Goal: Check status: Check status

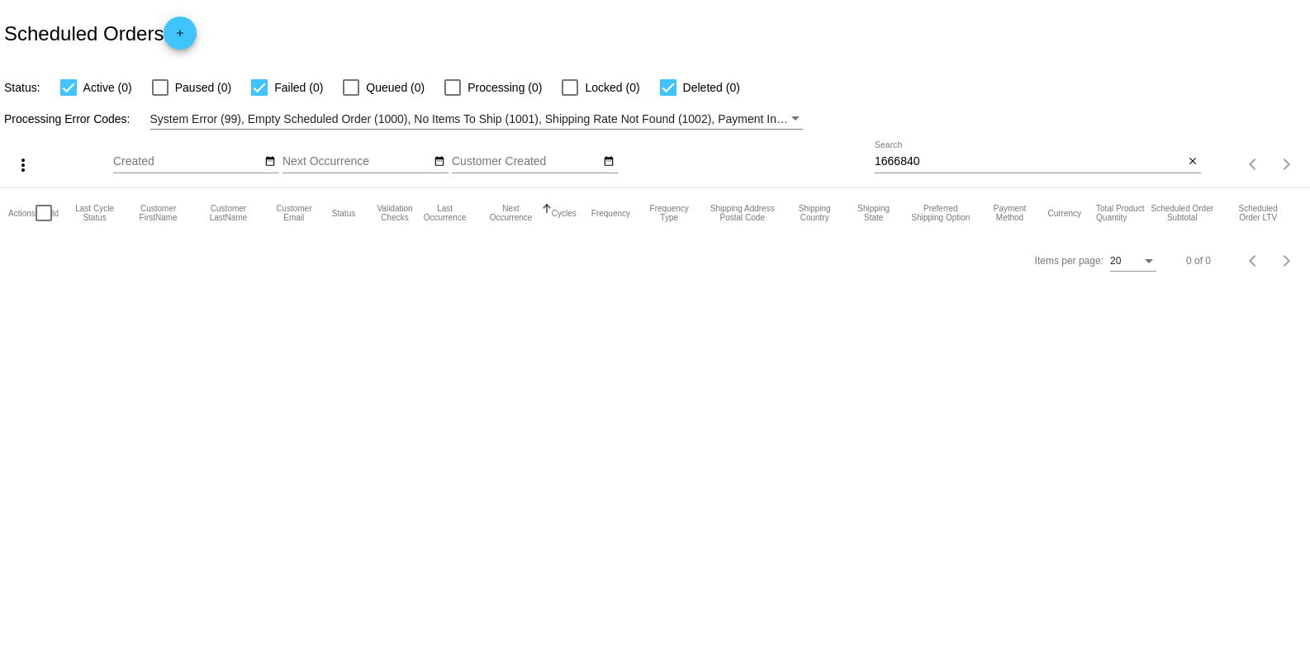
click at [952, 159] on input "1666840" at bounding box center [1028, 161] width 309 height 13
paste input "olivertwistsmith@comcast.net"
type input "olivertwistsmith@comcast.net"
click at [1046, 163] on input "[EMAIL_ADDRESS][DOMAIN_NAME]" at bounding box center [1028, 161] width 309 height 13
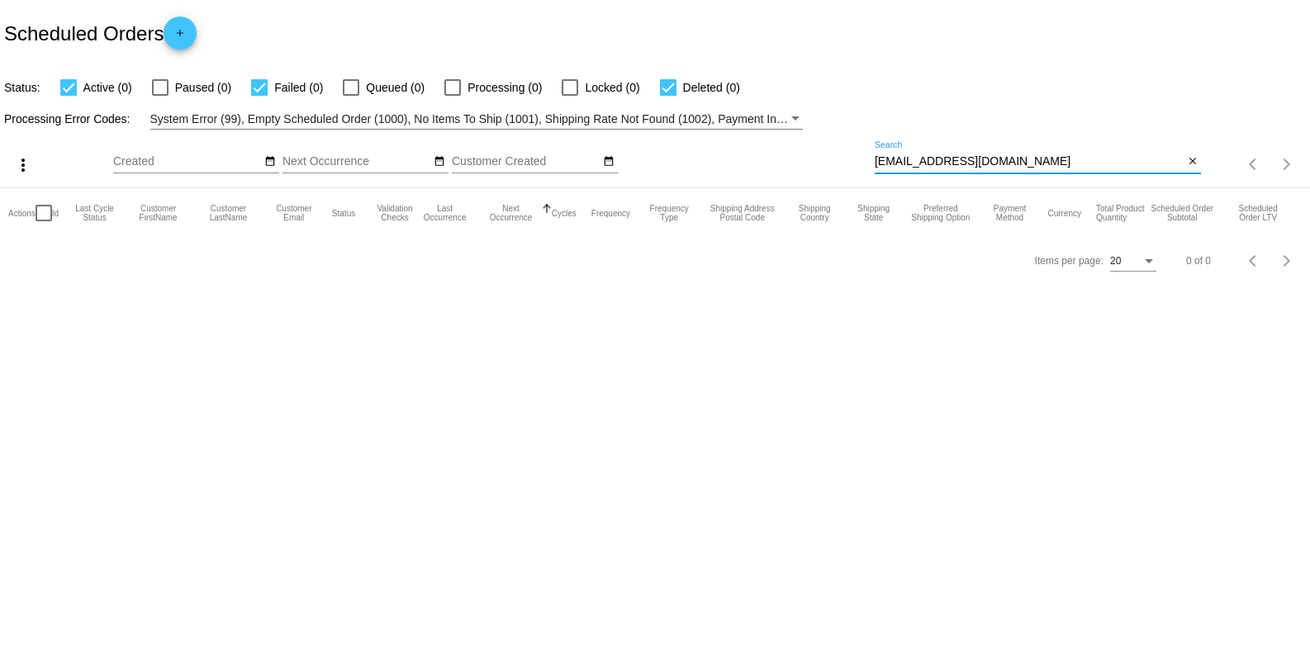
click at [1046, 163] on input "[EMAIL_ADDRESS][DOMAIN_NAME]" at bounding box center [1028, 161] width 309 height 13
click at [1045, 159] on input "[EMAIL_ADDRESS][DOMAIN_NAME]" at bounding box center [1028, 161] width 309 height 13
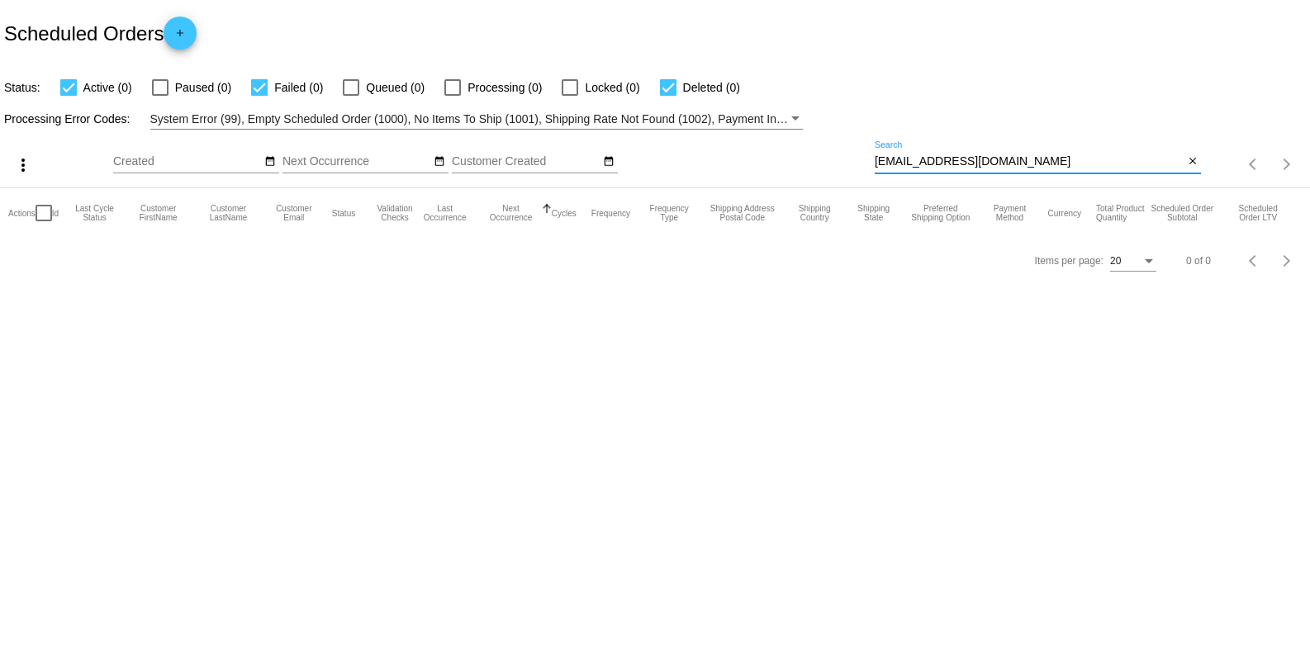
paste input "1668629"
type input "1668629"
click at [945, 155] on input "1668629" at bounding box center [1028, 161] width 309 height 13
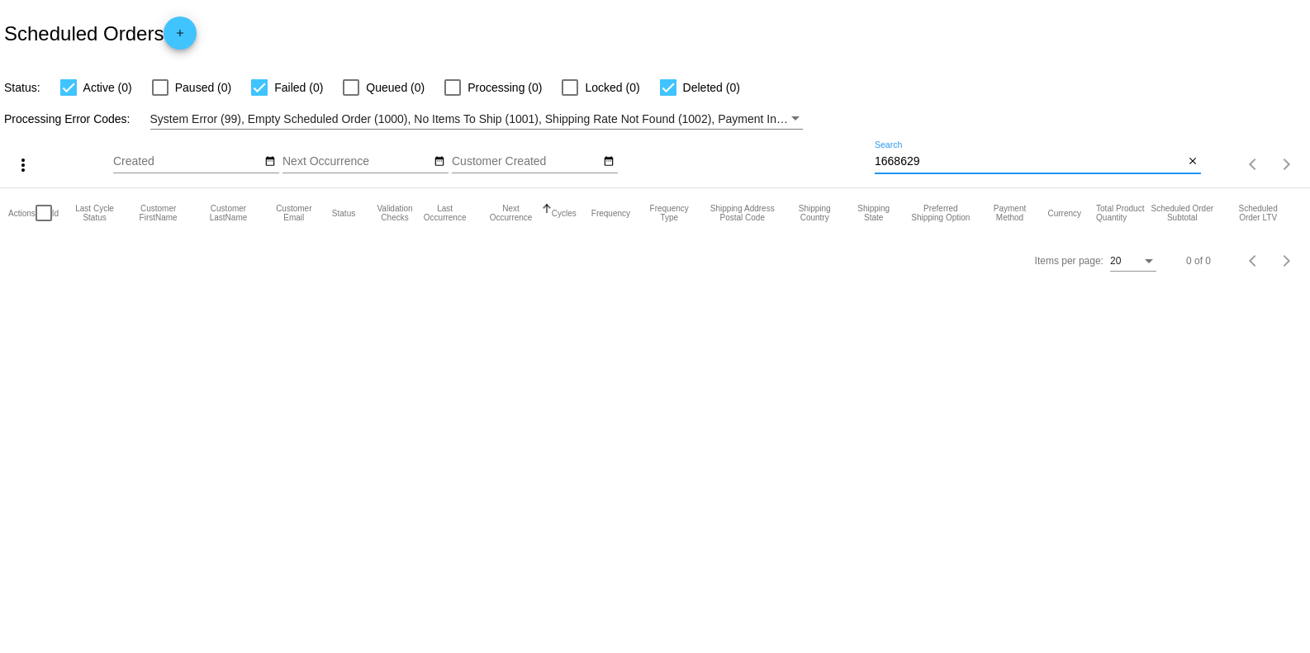
drag, startPoint x: 945, startPoint y: 157, endPoint x: 859, endPoint y: 168, distance: 86.6
click at [859, 168] on div "more_vert Sep Jan Feb Mar [DATE]" at bounding box center [655, 159] width 1310 height 59
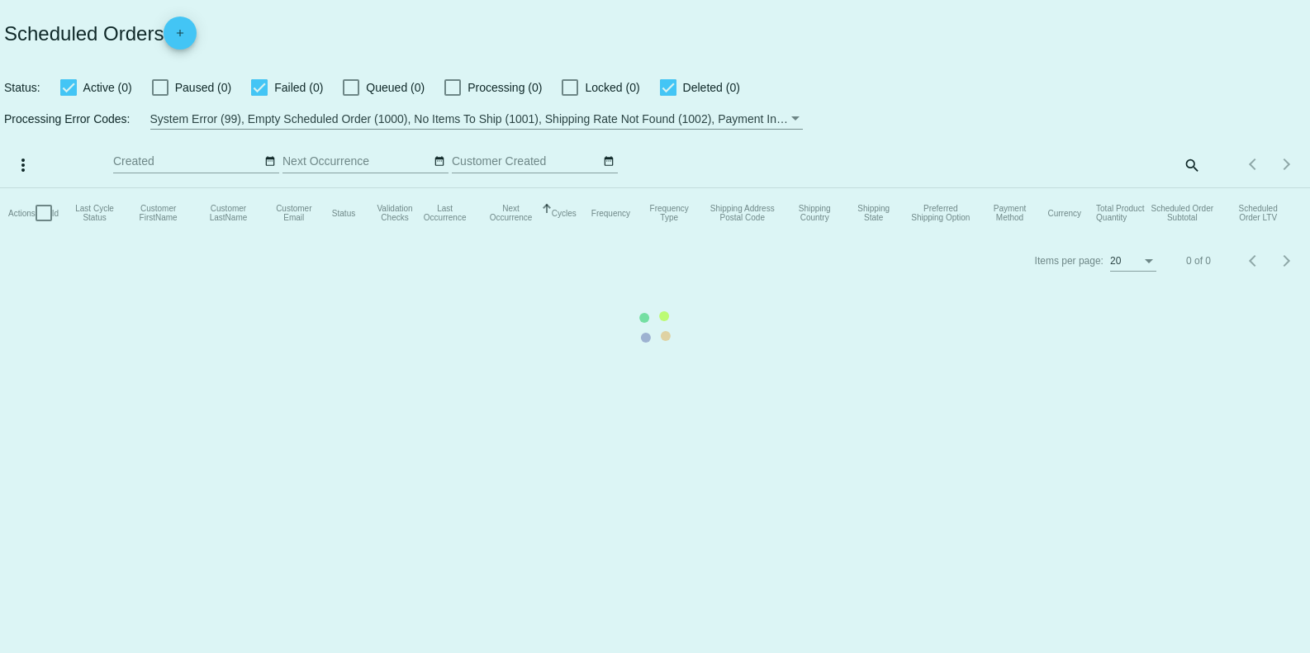
click at [1181, 188] on mat-table "Actions Id Last Cycle Status Customer FirstName Customer LastName Customer Emai…" at bounding box center [655, 213] width 1310 height 50
click at [1191, 188] on mat-table "Actions Id Last Cycle Status Customer FirstName Customer LastName Customer Emai…" at bounding box center [655, 213] width 1310 height 50
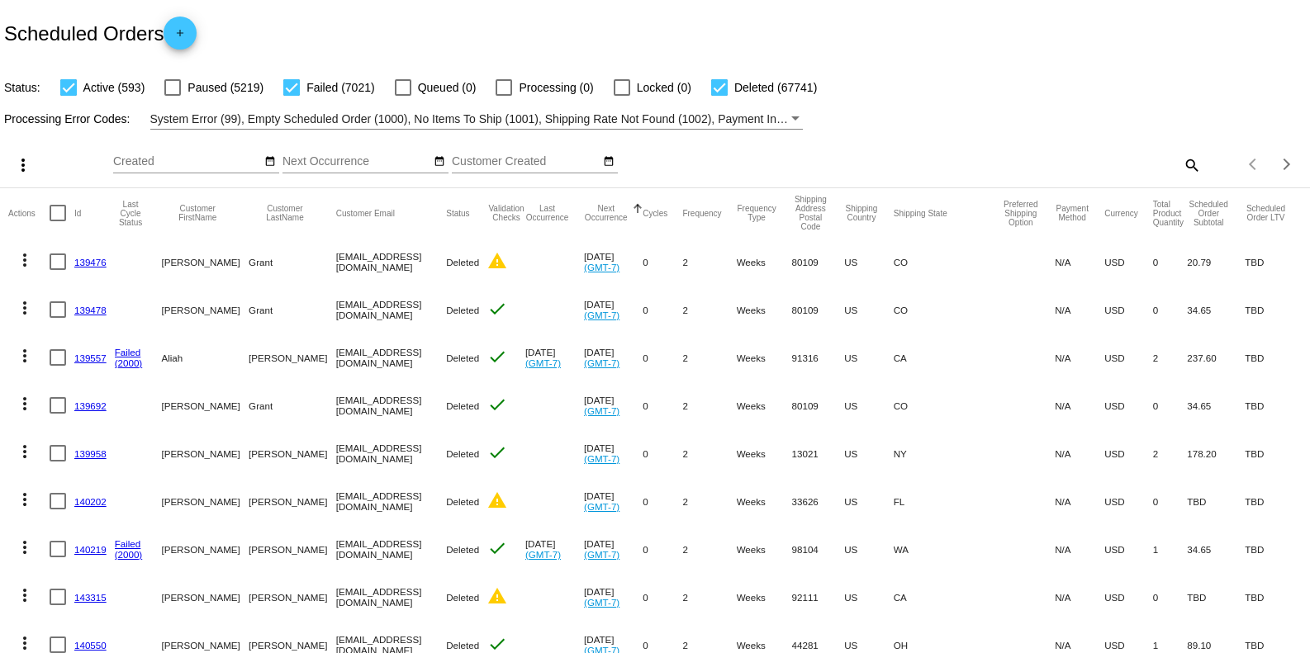
click at [1163, 166] on div "search" at bounding box center [1037, 165] width 326 height 26
click at [1181, 159] on mat-icon "search" at bounding box center [1191, 165] width 20 height 26
click at [1094, 160] on input "Search" at bounding box center [1037, 161] width 326 height 13
click at [882, 276] on mat-cell "US" at bounding box center [869, 262] width 50 height 48
click at [1181, 168] on mat-icon "search" at bounding box center [1191, 165] width 20 height 26
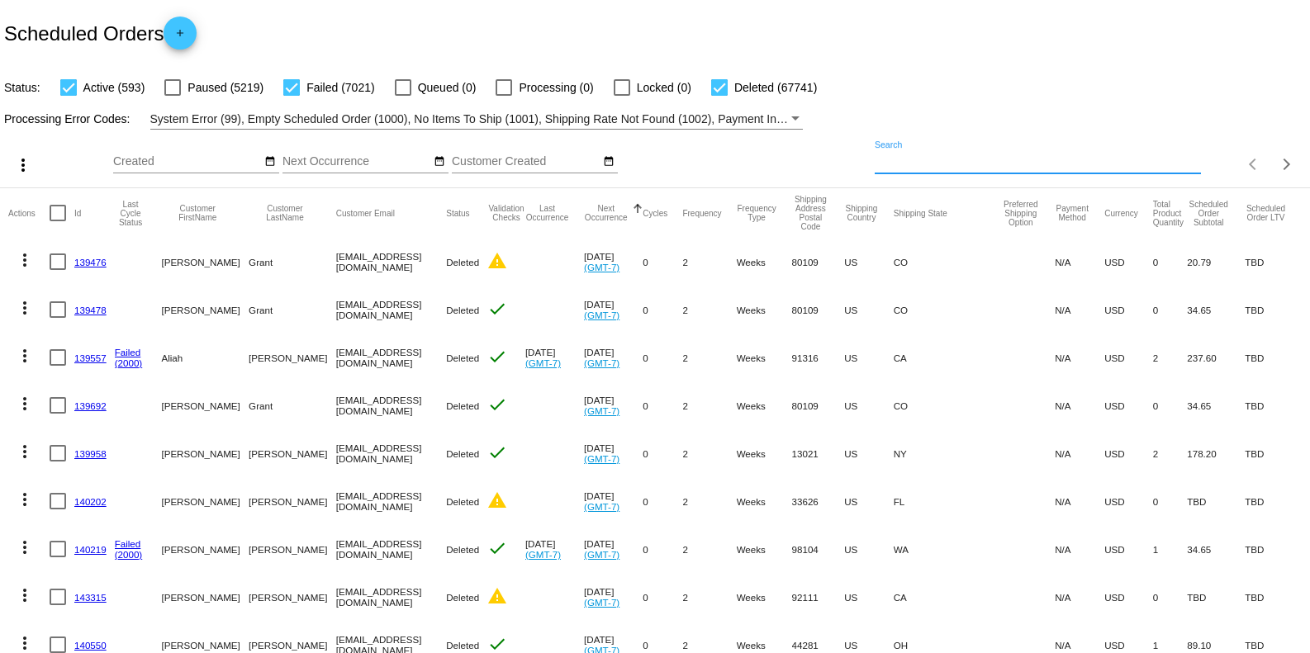
click at [981, 155] on input "Search" at bounding box center [1037, 161] width 326 height 13
paste input "1668629"
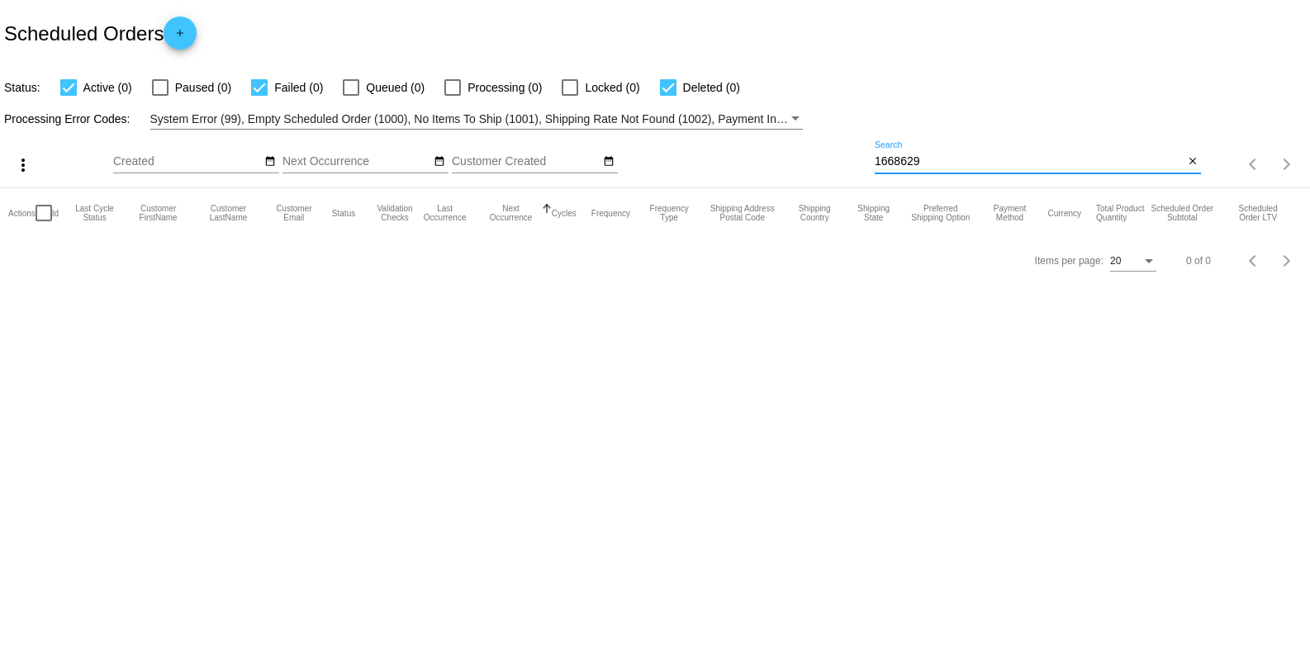
type input "1668629"
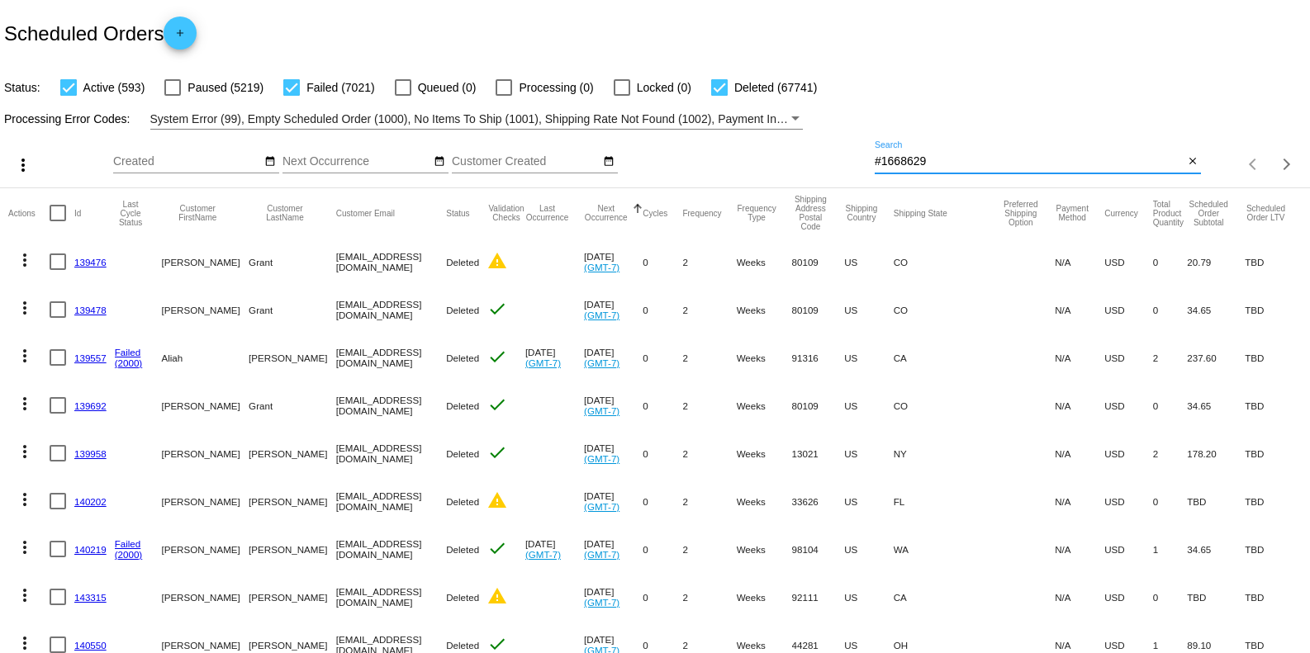
type input "#1668629"
click at [91, 261] on link "139476" at bounding box center [90, 262] width 32 height 11
click at [879, 161] on input "#1668629" at bounding box center [1028, 161] width 309 height 13
click at [877, 162] on input "#1668629" at bounding box center [1028, 161] width 309 height 13
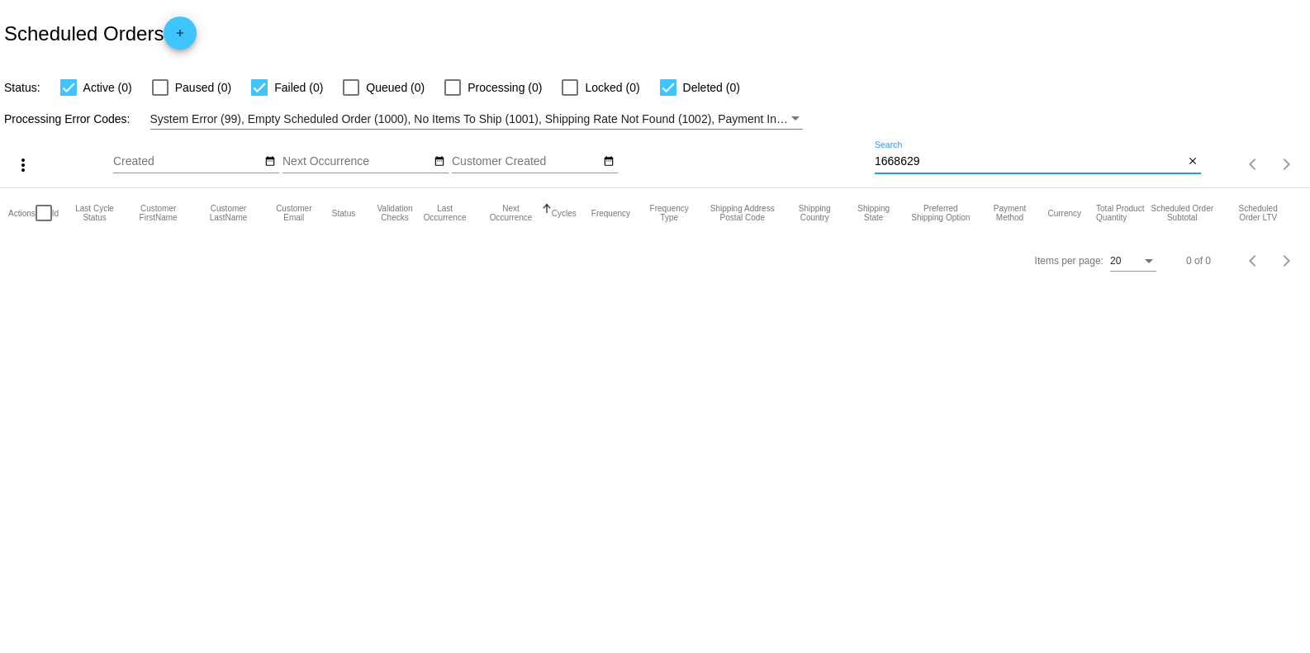
type input "1668629"
drag, startPoint x: 949, startPoint y: 155, endPoint x: 866, endPoint y: 167, distance: 83.4
click at [866, 167] on div "more_vert Sep Jan Feb Mar [DATE]" at bounding box center [655, 159] width 1310 height 59
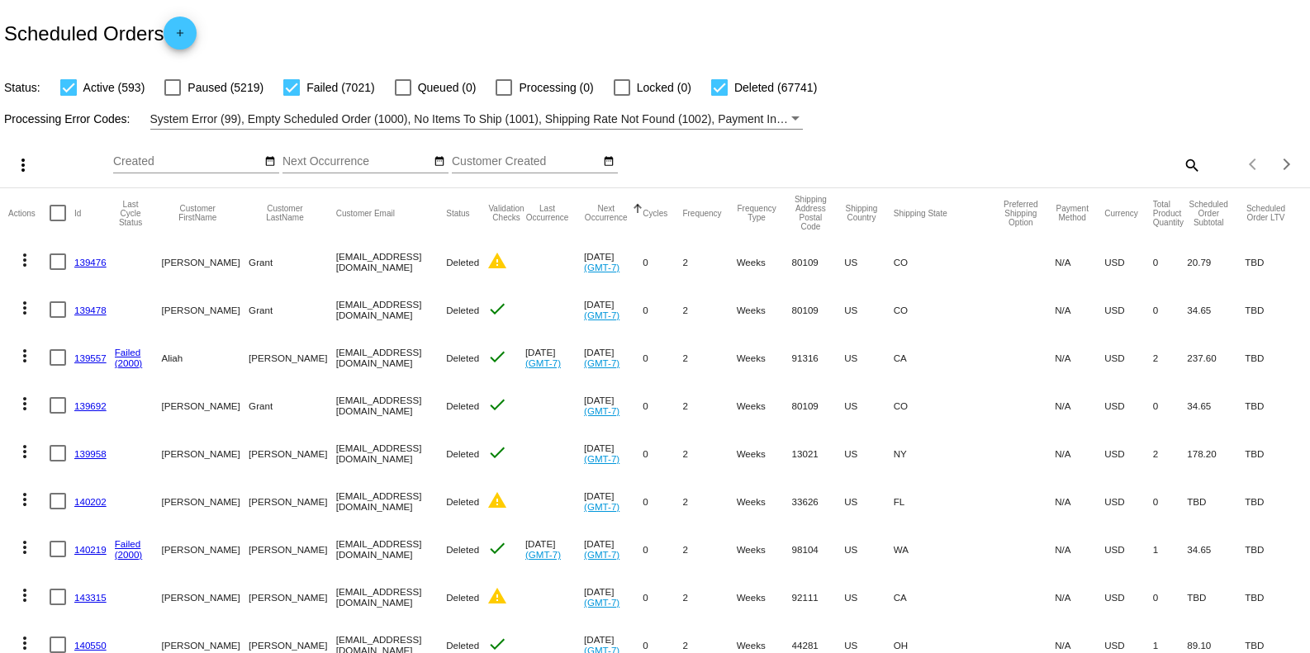
click at [1181, 165] on mat-icon "search" at bounding box center [1191, 165] width 20 height 26
click at [1022, 144] on div "Search" at bounding box center [1037, 157] width 326 height 32
click at [1001, 155] on input "Search" at bounding box center [1037, 161] width 326 height 13
paste input "[EMAIL_ADDRESS][DOMAIN_NAME]"
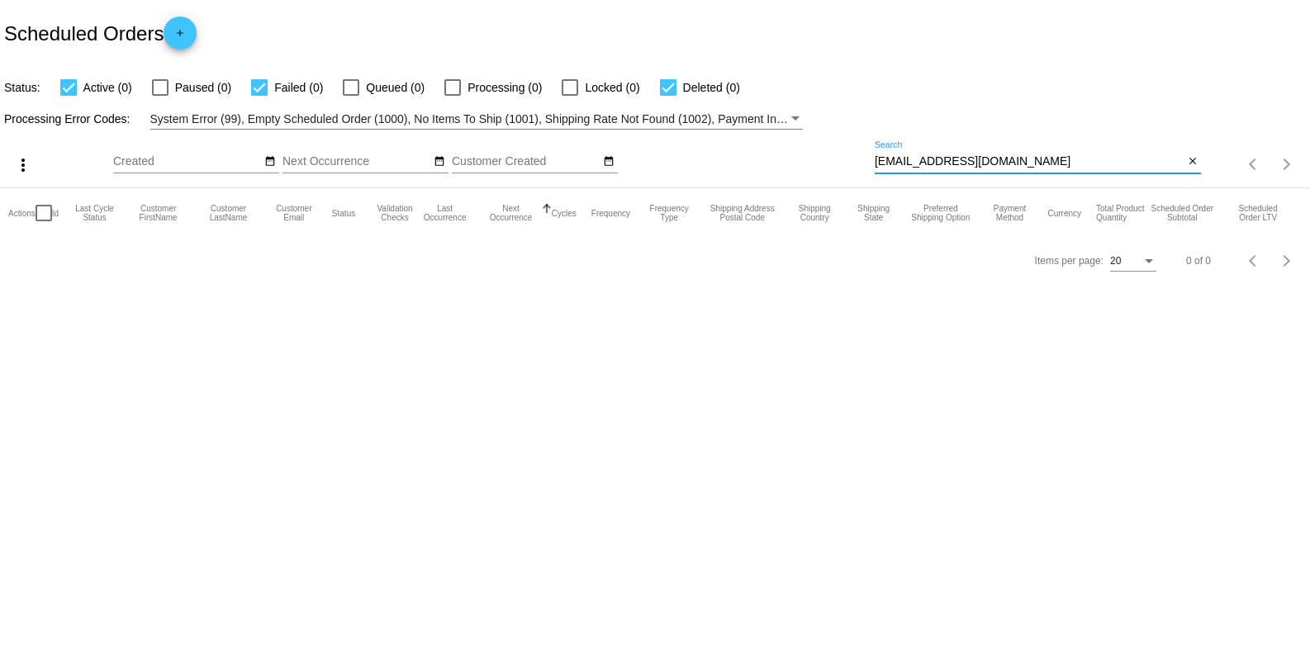
type input "[EMAIL_ADDRESS][DOMAIN_NAME]"
